Goal: Information Seeking & Learning: Learn about a topic

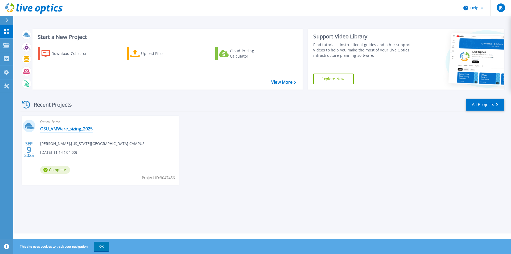
click at [68, 130] on link "OSU_VMWare_sizing_2025" at bounding box center [66, 128] width 52 height 5
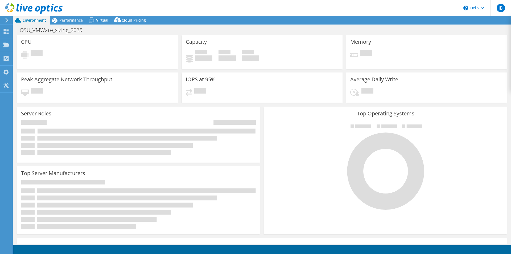
select select "USD"
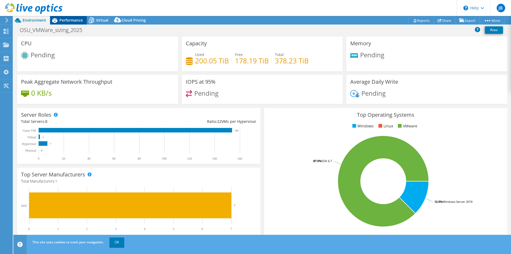
click at [77, 21] on span "Performance" at bounding box center [70, 20] width 23 height 5
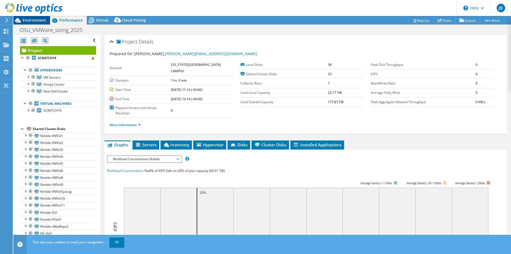
click at [40, 22] on span "Environment" at bounding box center [34, 20] width 23 height 5
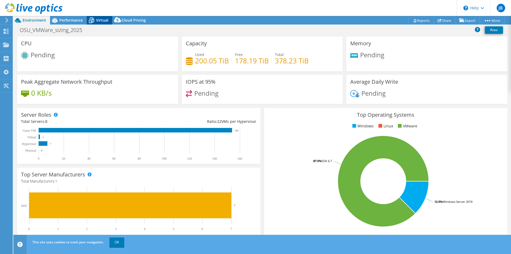
click at [103, 21] on span "Virtual" at bounding box center [102, 20] width 12 height 5
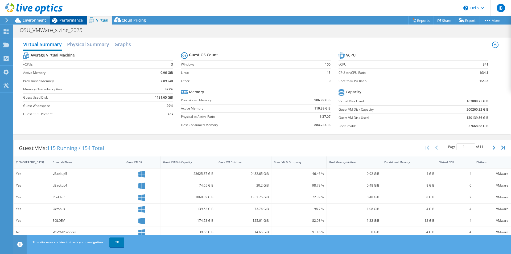
click at [68, 23] on div "Performance" at bounding box center [68, 20] width 37 height 9
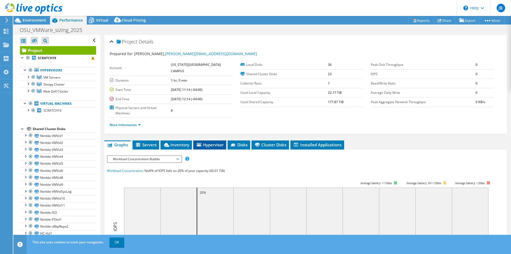
click at [214, 142] on span "Hypervisor" at bounding box center [210, 144] width 28 height 5
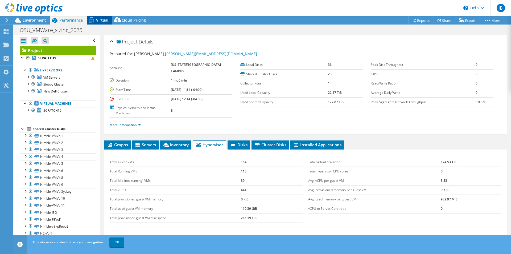
click at [101, 22] on span "Virtual" at bounding box center [102, 20] width 12 height 5
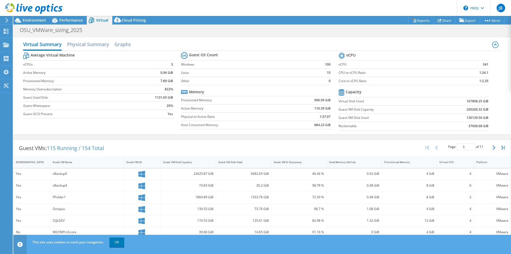
click at [23, 16] on div at bounding box center [31, 9] width 63 height 18
click at [24, 19] on span "Environment" at bounding box center [34, 20] width 23 height 5
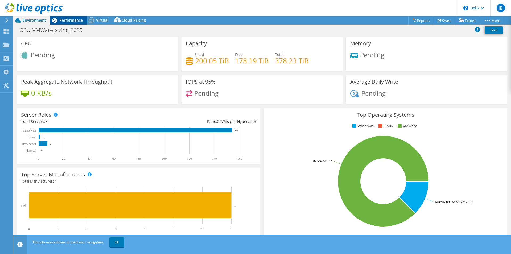
click at [70, 21] on span "Performance" at bounding box center [70, 20] width 23 height 5
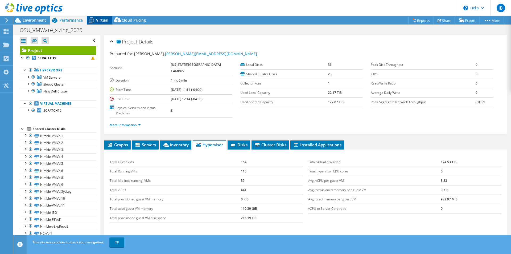
click at [105, 22] on span "Virtual" at bounding box center [102, 20] width 12 height 5
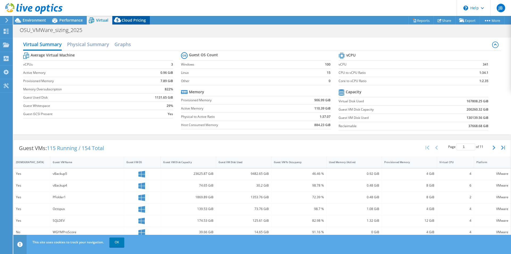
click at [133, 22] on span "Cloud Pricing" at bounding box center [134, 20] width 24 height 5
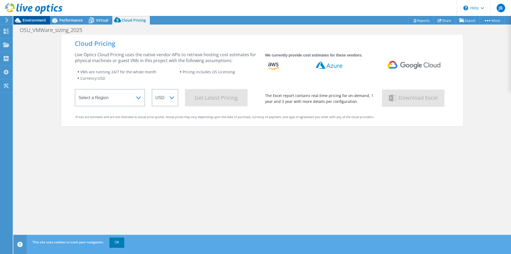
click at [38, 20] on span "Environment" at bounding box center [34, 20] width 23 height 5
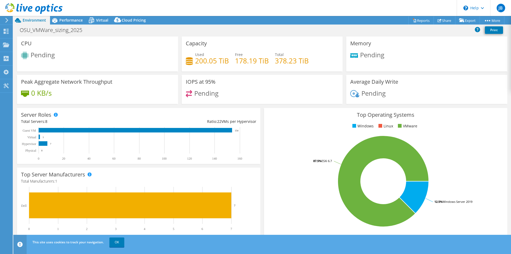
click at [100, 85] on h3 "Peak Aggregate Network Throughput" at bounding box center [66, 82] width 91 height 6
click at [77, 121] on div "Total Servers: 8" at bounding box center [80, 122] width 118 height 6
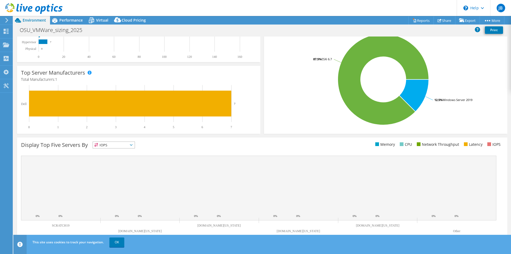
click at [32, 21] on span "Environment" at bounding box center [34, 20] width 23 height 5
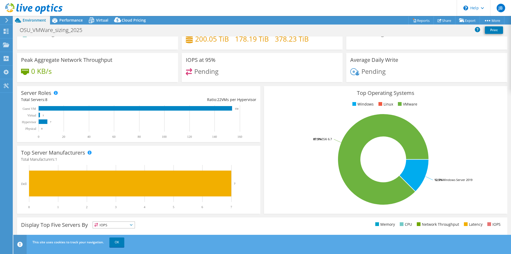
scroll to position [0, 0]
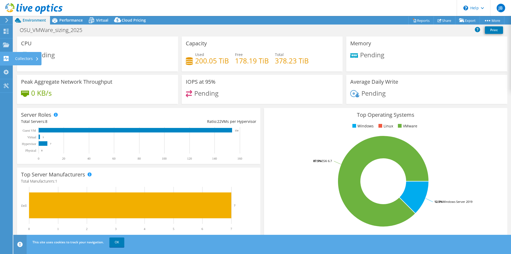
click at [7, 57] on use at bounding box center [6, 58] width 5 height 5
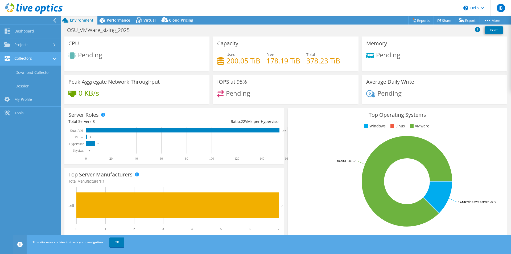
click at [28, 60] on link "Collectors" at bounding box center [30, 59] width 61 height 14
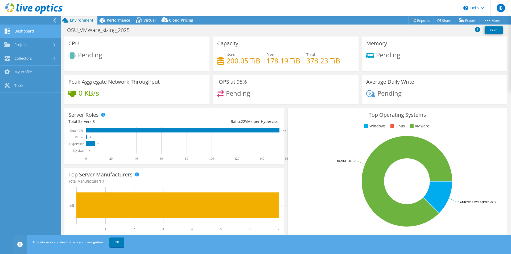
click at [26, 35] on link "Dashboard" at bounding box center [30, 32] width 61 height 14
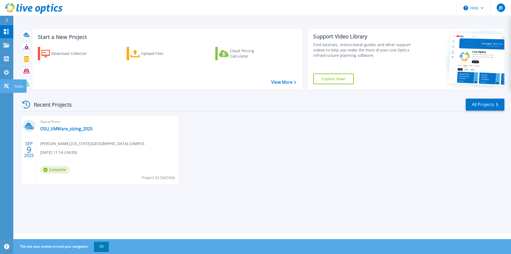
click at [6, 87] on icon at bounding box center [6, 85] width 5 height 5
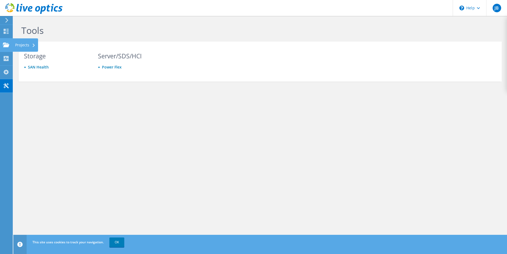
click at [4, 44] on icon at bounding box center [6, 44] width 6 height 5
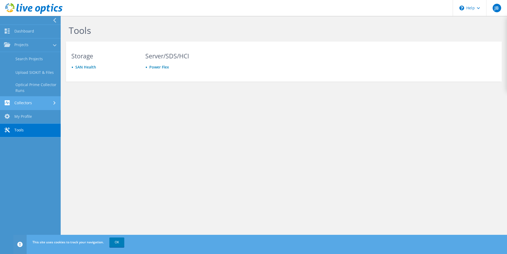
click at [38, 102] on link "Collectors" at bounding box center [30, 103] width 61 height 14
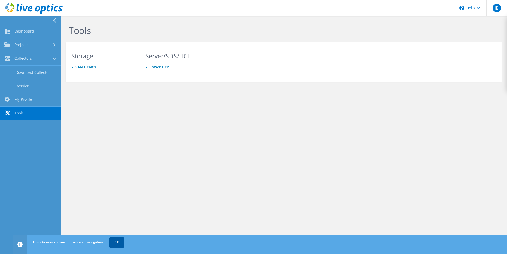
click at [119, 242] on link "OK" at bounding box center [116, 242] width 15 height 10
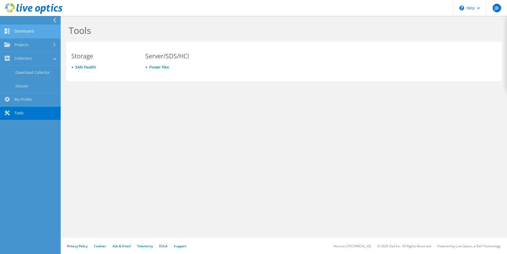
click at [18, 27] on link "Dashboard" at bounding box center [30, 32] width 61 height 14
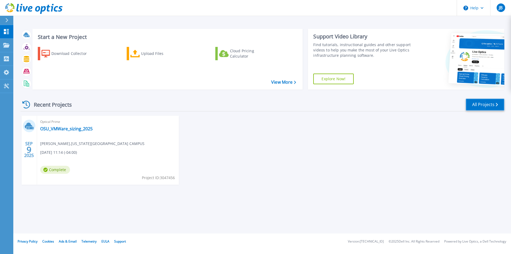
click at [482, 106] on link "All Projects" at bounding box center [485, 105] width 39 height 12
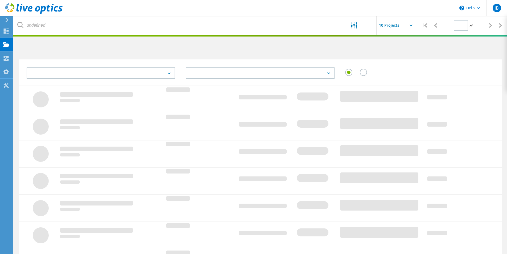
type input "1"
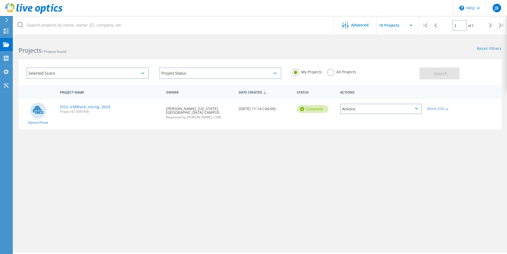
click at [440, 111] on div "More Info" at bounding box center [444, 107] width 39 height 18
click at [438, 110] on div "More Info" at bounding box center [443, 109] width 33 height 4
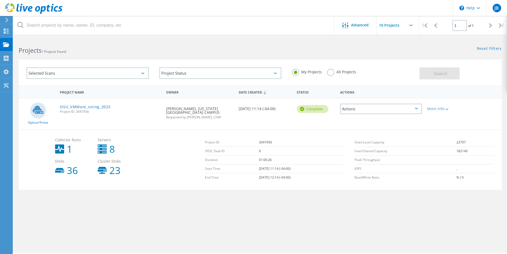
click at [417, 110] on div "Actions" at bounding box center [381, 109] width 82 height 10
click at [249, 122] on div "Optical Prime OSU_VMWare_sizing_2025 Project ID: 3047456 Requested By [PERSON_N…" at bounding box center [260, 113] width 483 height 31
click at [254, 110] on div "Date Created [DATE] 11:14 (-04:00)" at bounding box center [265, 107] width 58 height 18
click at [81, 107] on link "OSU_VMWare_sizing_2025" at bounding box center [85, 107] width 51 height 4
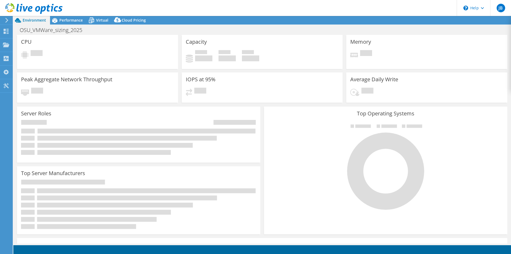
select select "USD"
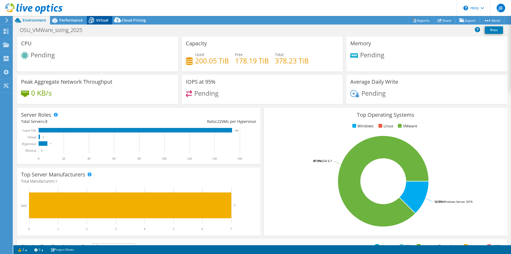
click at [94, 20] on icon at bounding box center [91, 20] width 9 height 9
